Goal: Navigation & Orientation: Find specific page/section

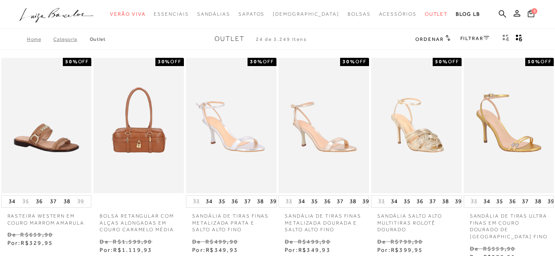
click at [431, 44] on div "Ordenar Ordenar por Padrão Lançamentos [GEOGRAPHIC_DATA] Menor preço" at bounding box center [432, 39] width 35 height 11
click at [427, 41] on span "Ordenar" at bounding box center [429, 39] width 28 height 6
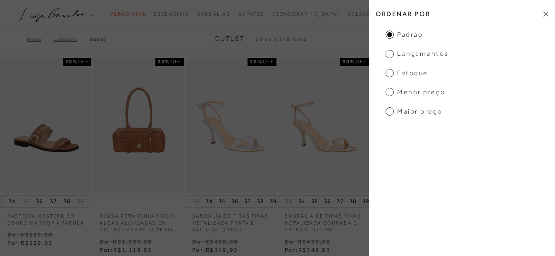
click at [390, 93] on span "Menor preço" at bounding box center [414, 92] width 59 height 9
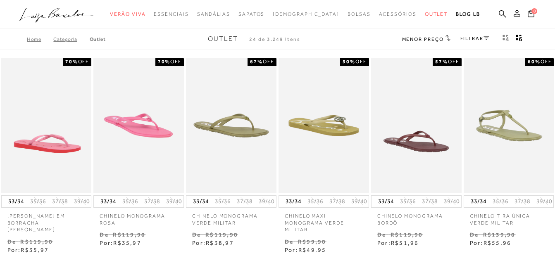
click at [430, 39] on span "Menor preço" at bounding box center [423, 39] width 42 height 6
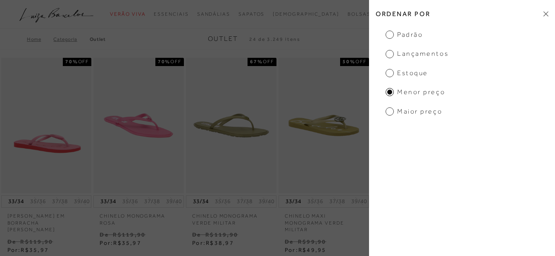
click at [387, 36] on span "Padrão" at bounding box center [403, 34] width 37 height 9
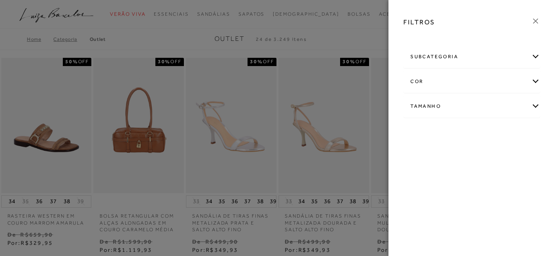
click at [450, 57] on div "subcategoria" at bounding box center [472, 57] width 136 height 22
click at [344, 40] on div at bounding box center [277, 128] width 555 height 256
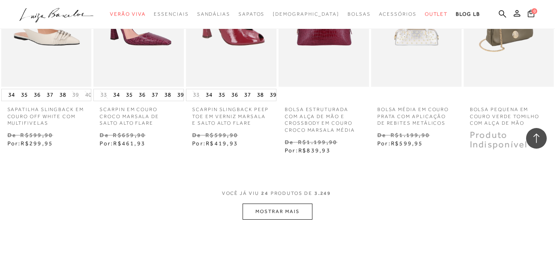
scroll to position [785, 0]
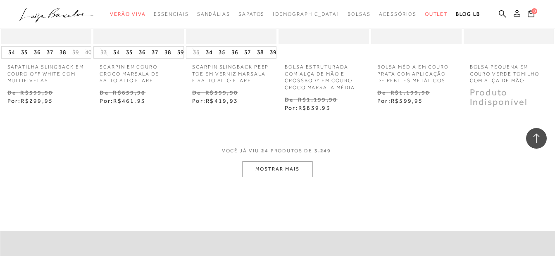
click at [285, 170] on button "MOSTRAR MAIS" at bounding box center [276, 169] width 69 height 16
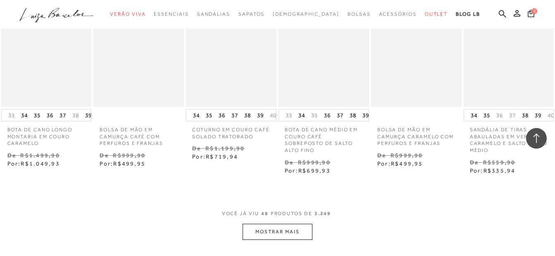
scroll to position [1652, 0]
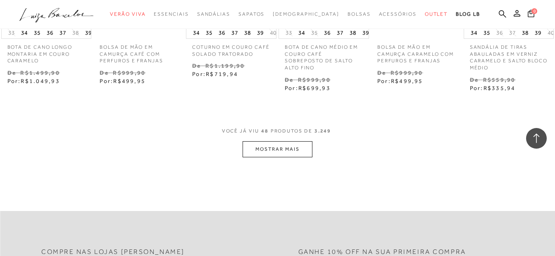
click at [288, 143] on button "MOSTRAR MAIS" at bounding box center [276, 149] width 69 height 16
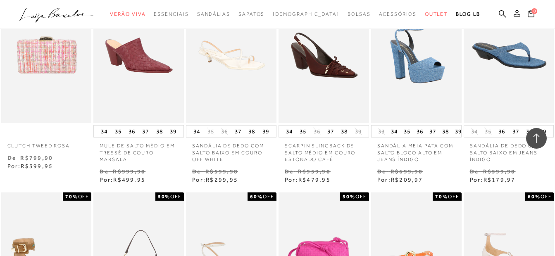
scroll to position [2313, 0]
